Goal: Task Accomplishment & Management: Complete application form

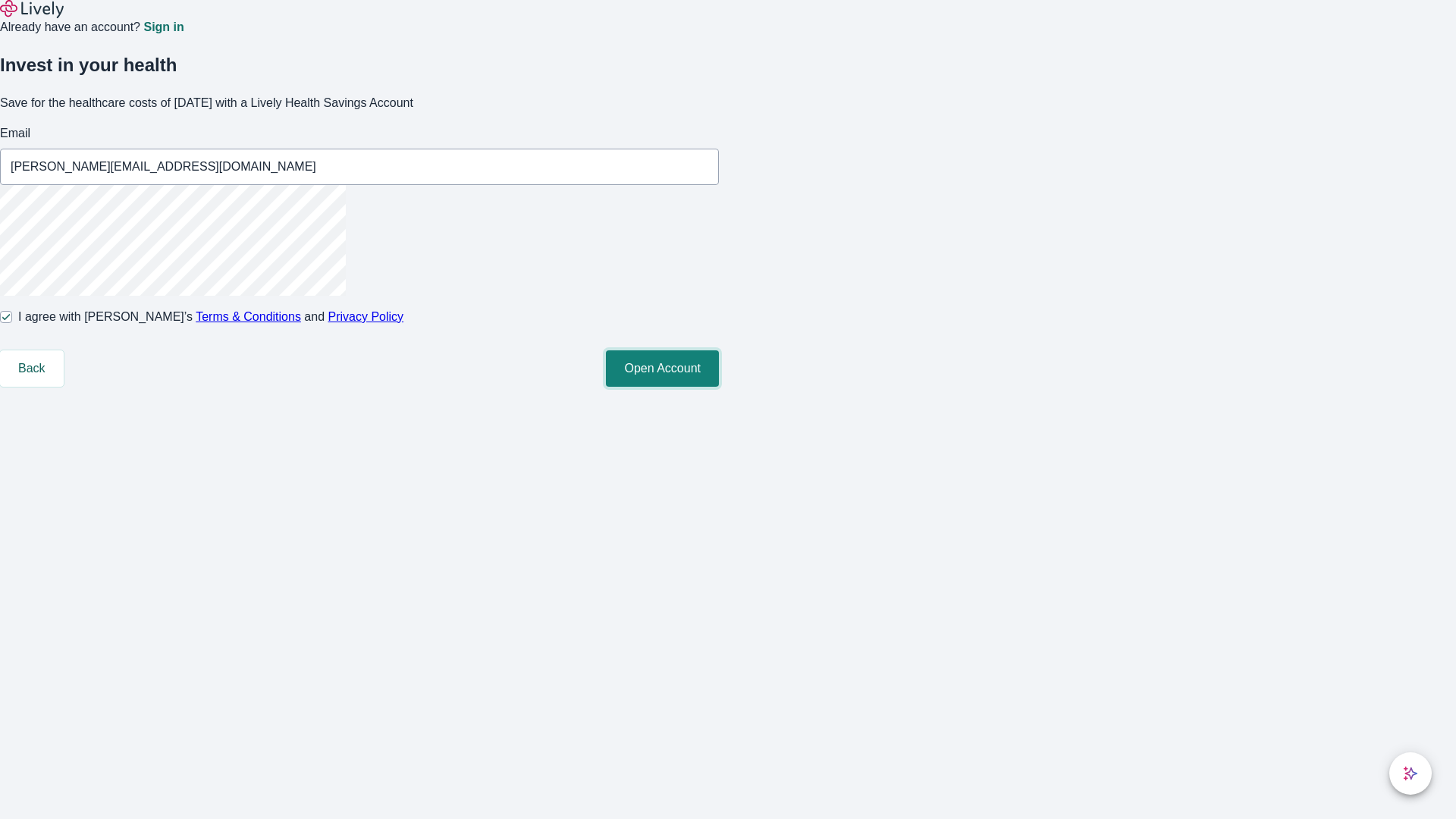
click at [719, 387] on button "Open Account" at bounding box center [662, 368] width 113 height 36
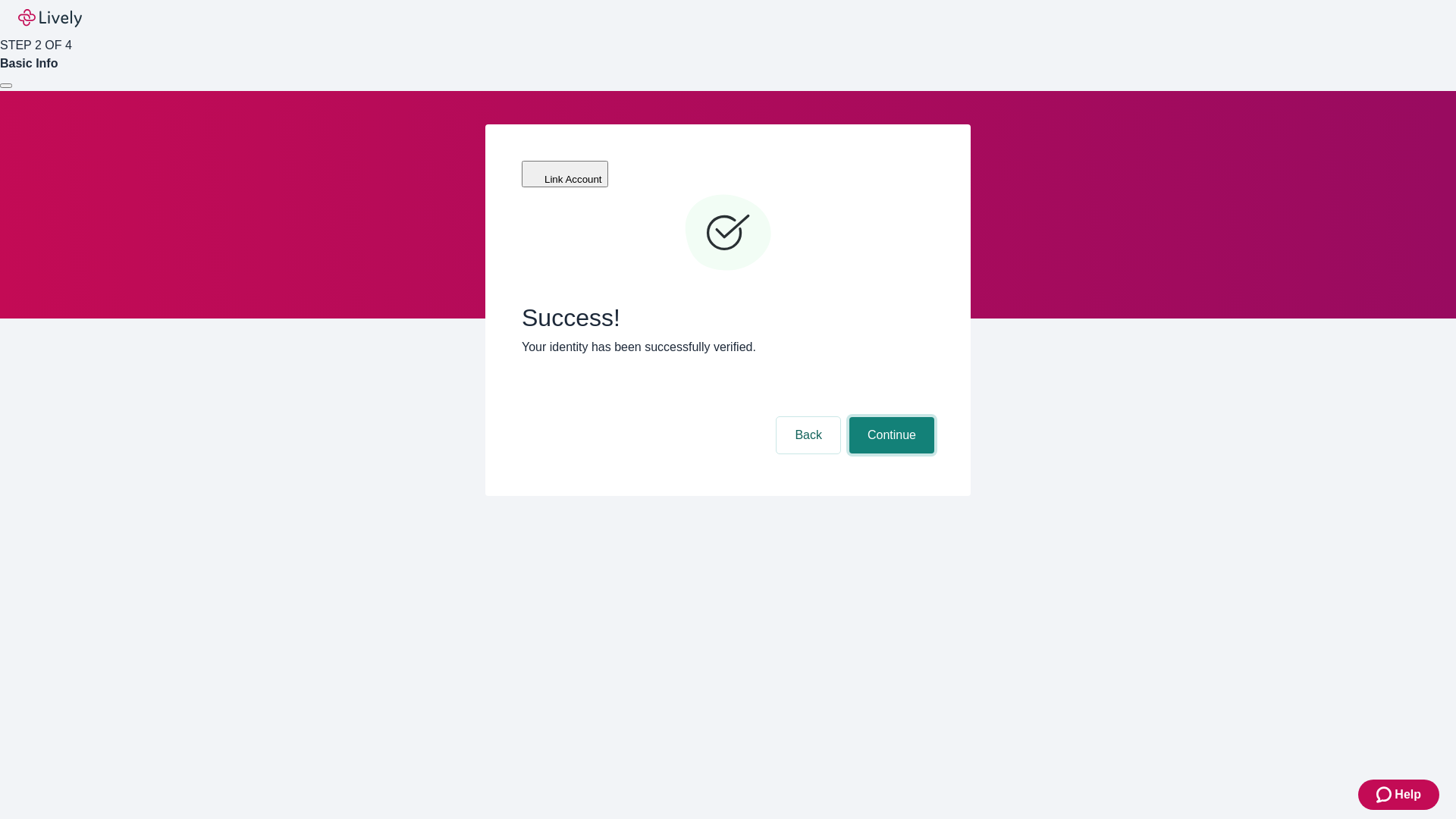
click at [889, 417] on button "Continue" at bounding box center [891, 435] width 85 height 36
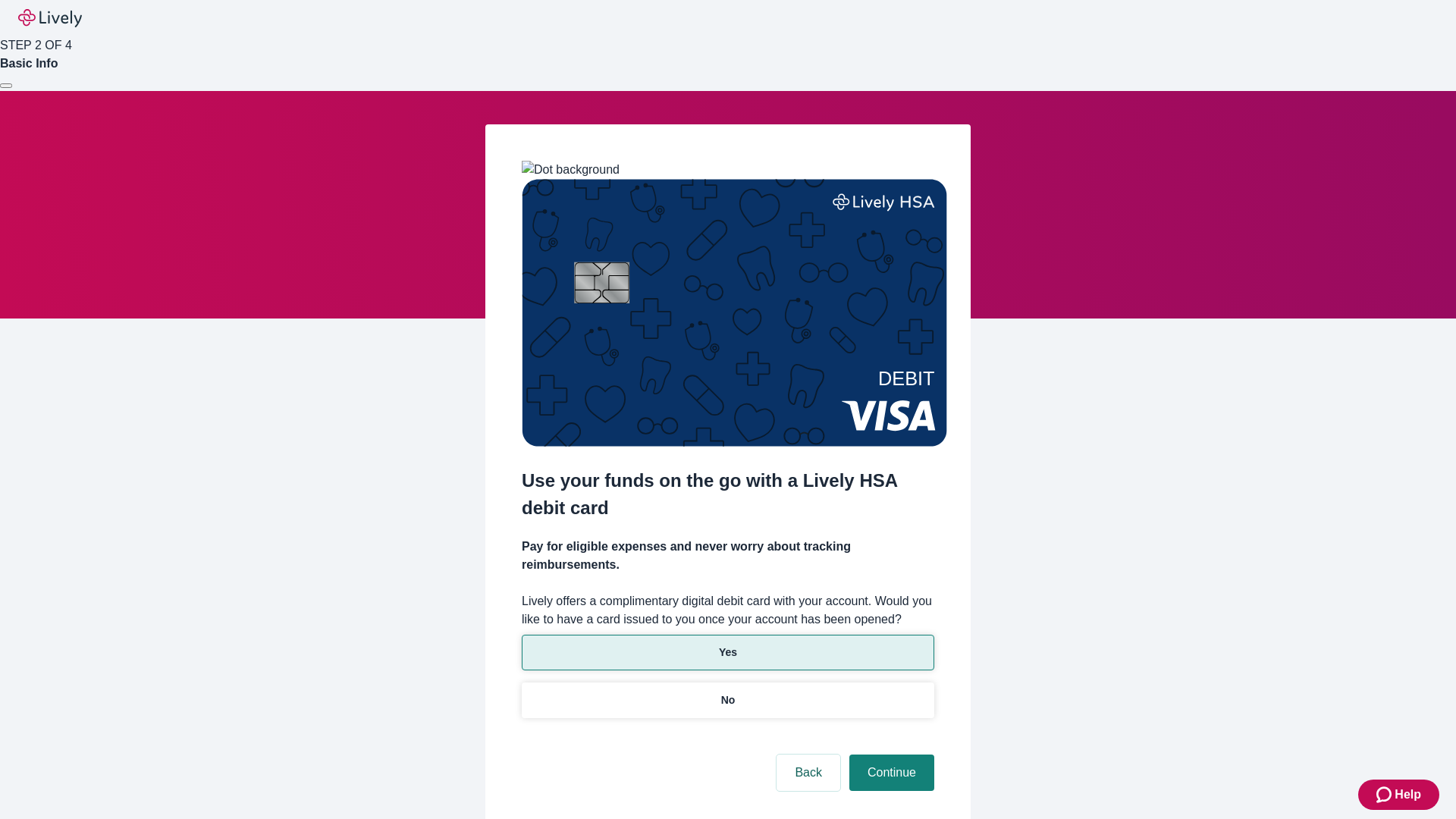
click at [727, 644] on p "Yes" at bounding box center [728, 652] width 18 height 16
click at [889, 754] on button "Continue" at bounding box center [891, 773] width 85 height 36
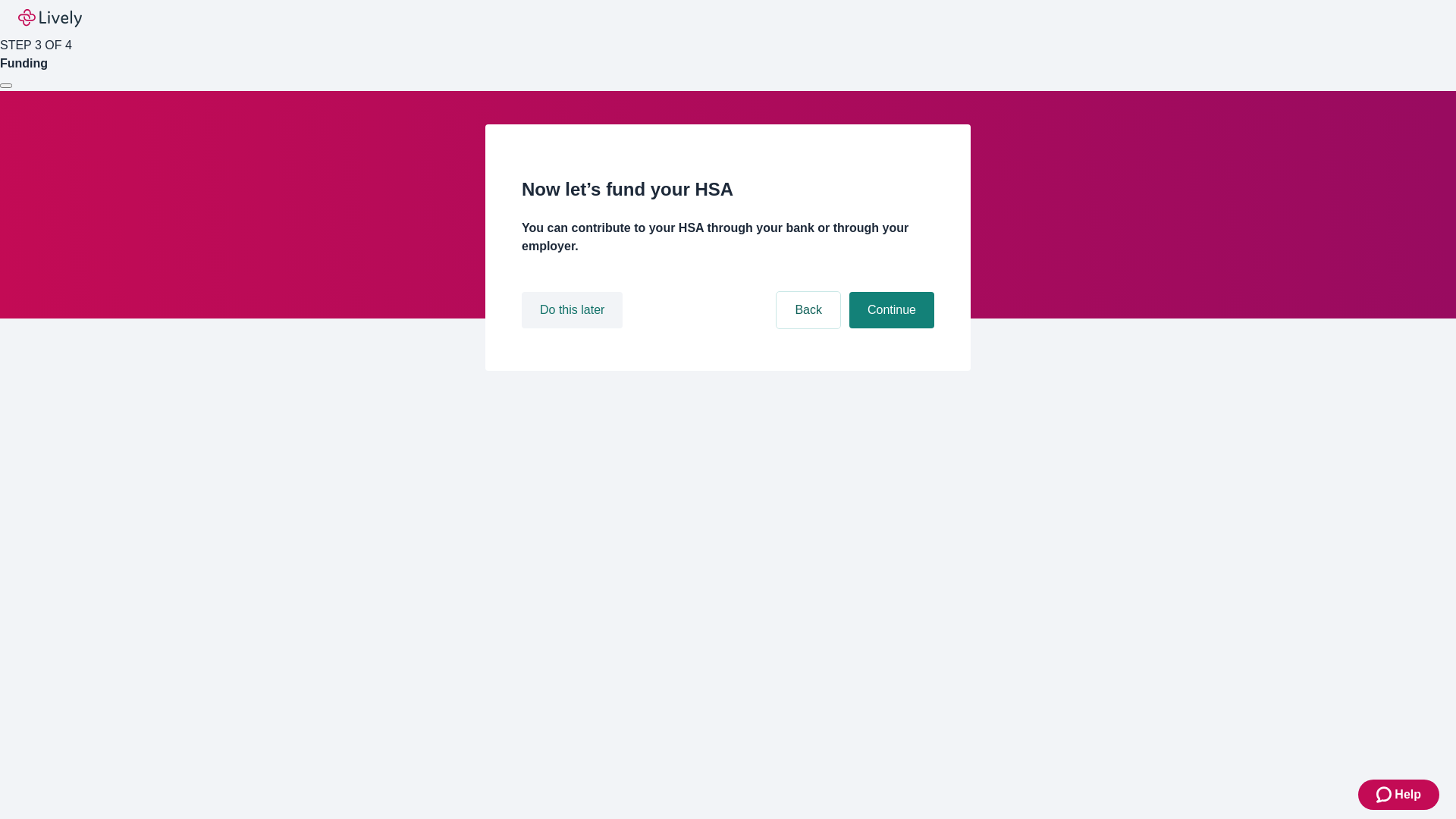
click at [574, 328] on button "Do this later" at bounding box center [571, 310] width 101 height 36
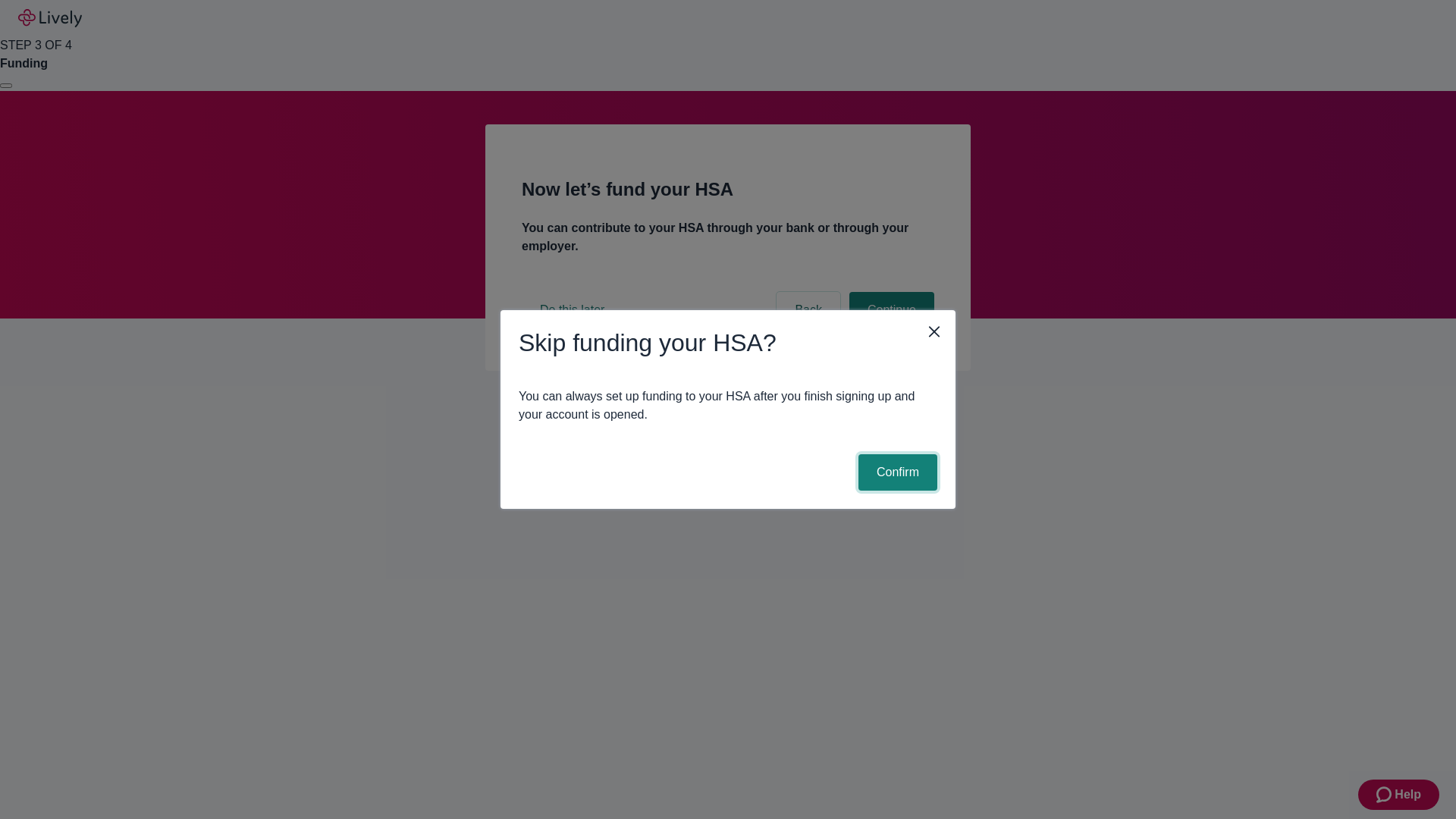
click at [895, 473] on button "Confirm" at bounding box center [897, 473] width 79 height 36
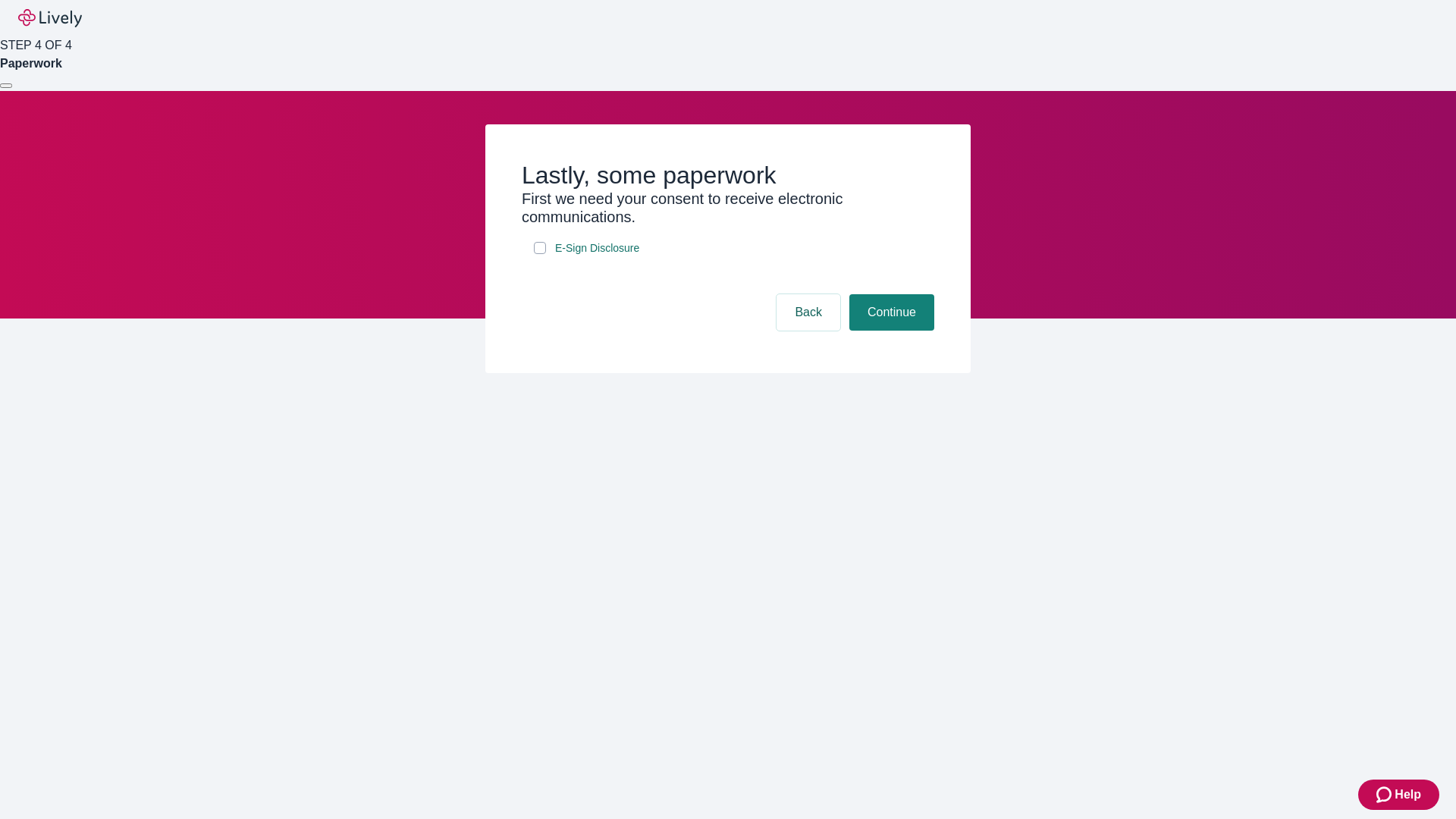
click at [540, 254] on input "E-Sign Disclosure" at bounding box center [540, 248] width 12 height 12
checkbox input "true"
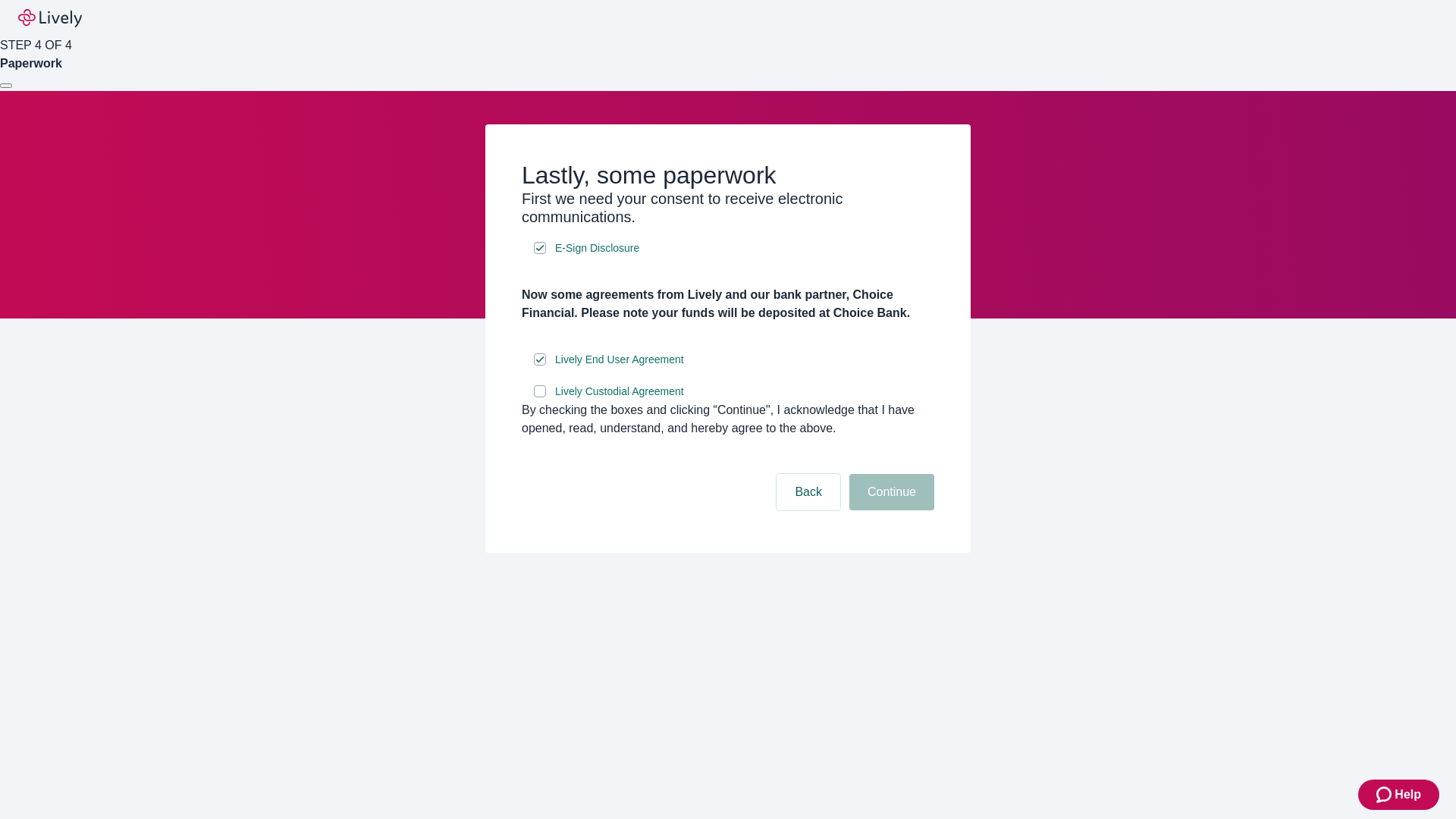
click at [540, 397] on input "Lively Custodial Agreement" at bounding box center [540, 391] width 12 height 12
checkbox input "true"
click at [889, 510] on button "Continue" at bounding box center [891, 492] width 85 height 36
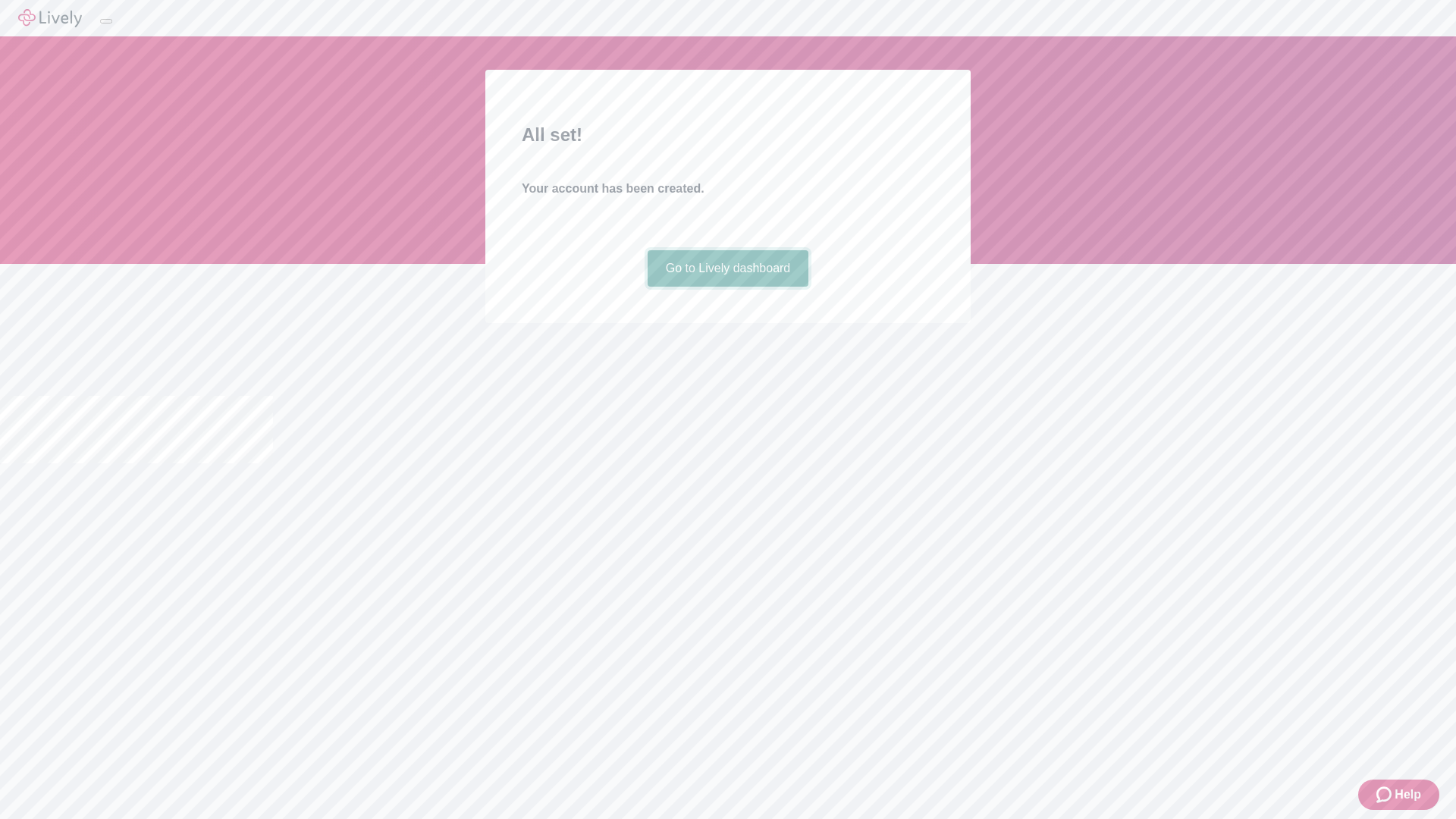
click at [727, 286] on link "Go to Lively dashboard" at bounding box center [728, 268] width 162 height 36
